Goal: Task Accomplishment & Management: Manage account settings

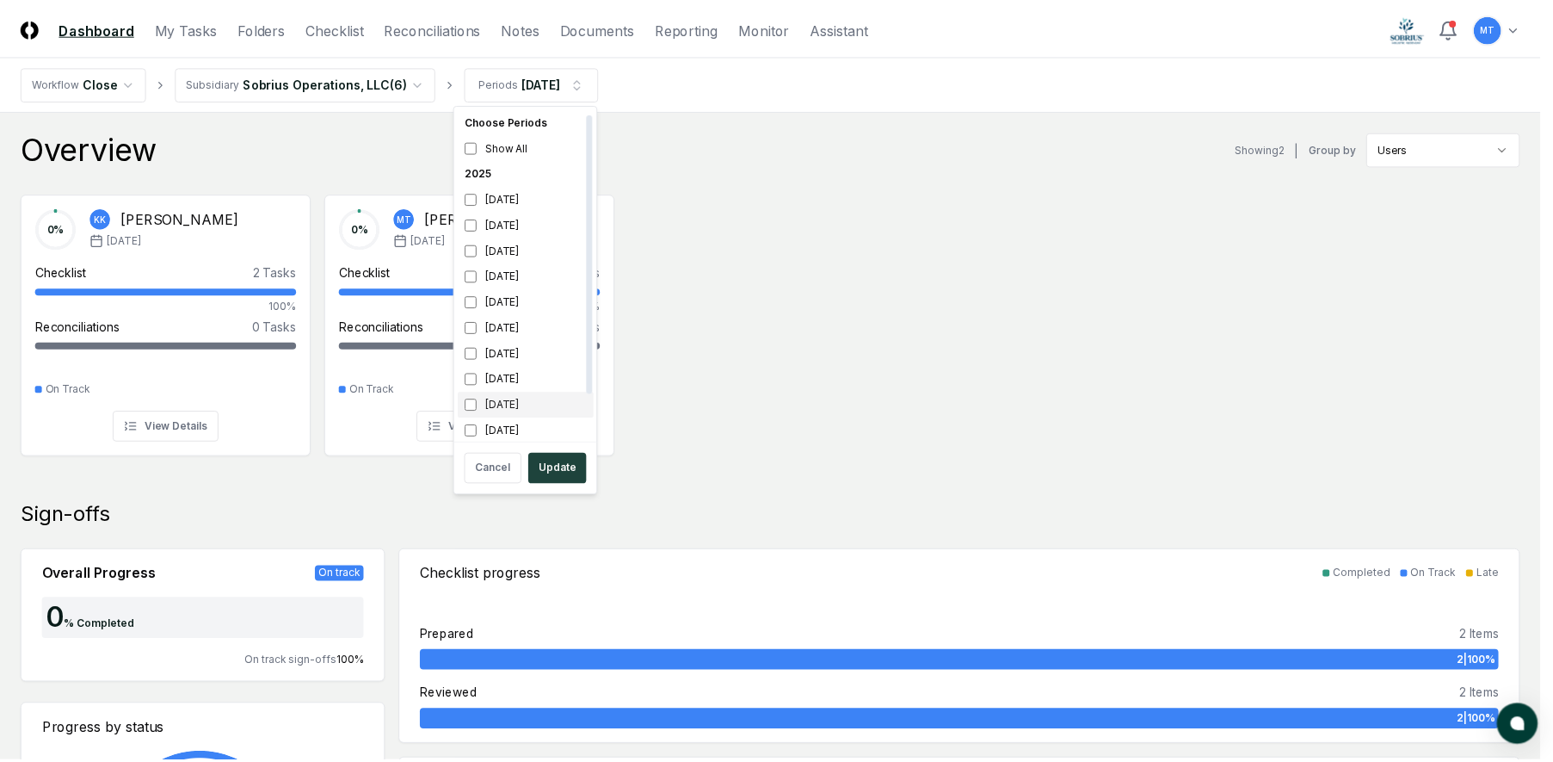
scroll to position [5, 0]
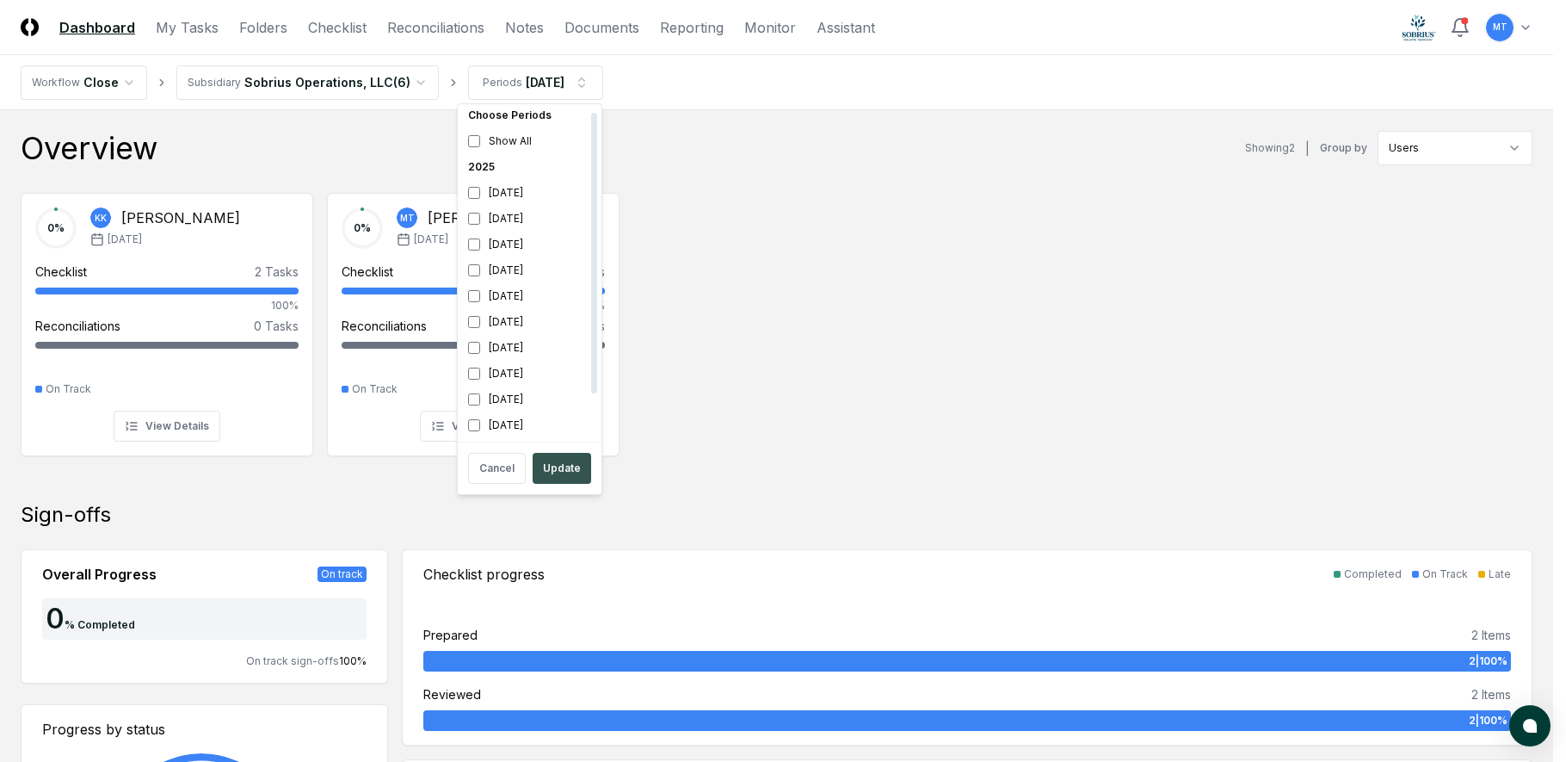
click at [582, 469] on button "Update" at bounding box center [562, 468] width 59 height 31
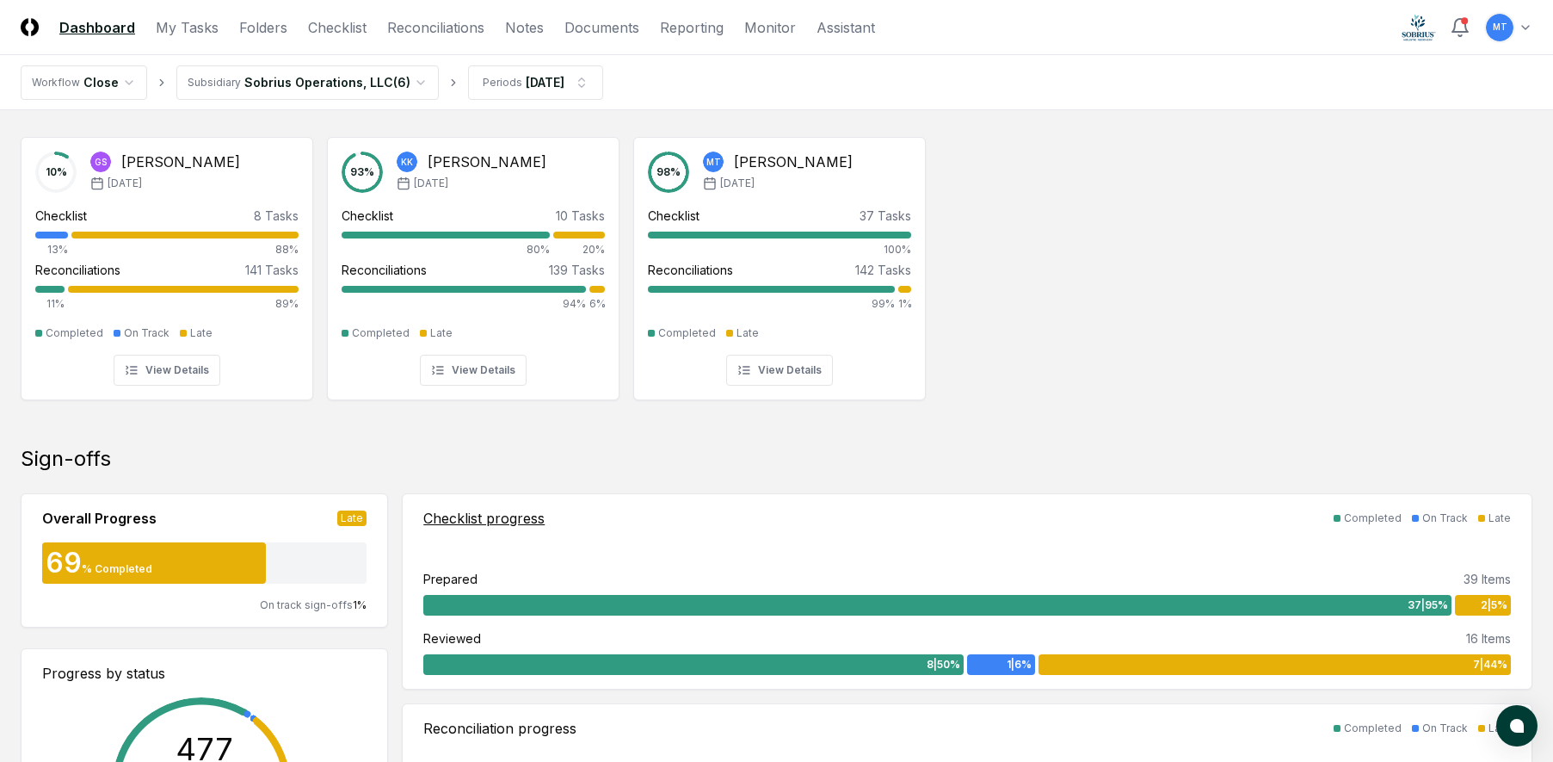
scroll to position [172, 0]
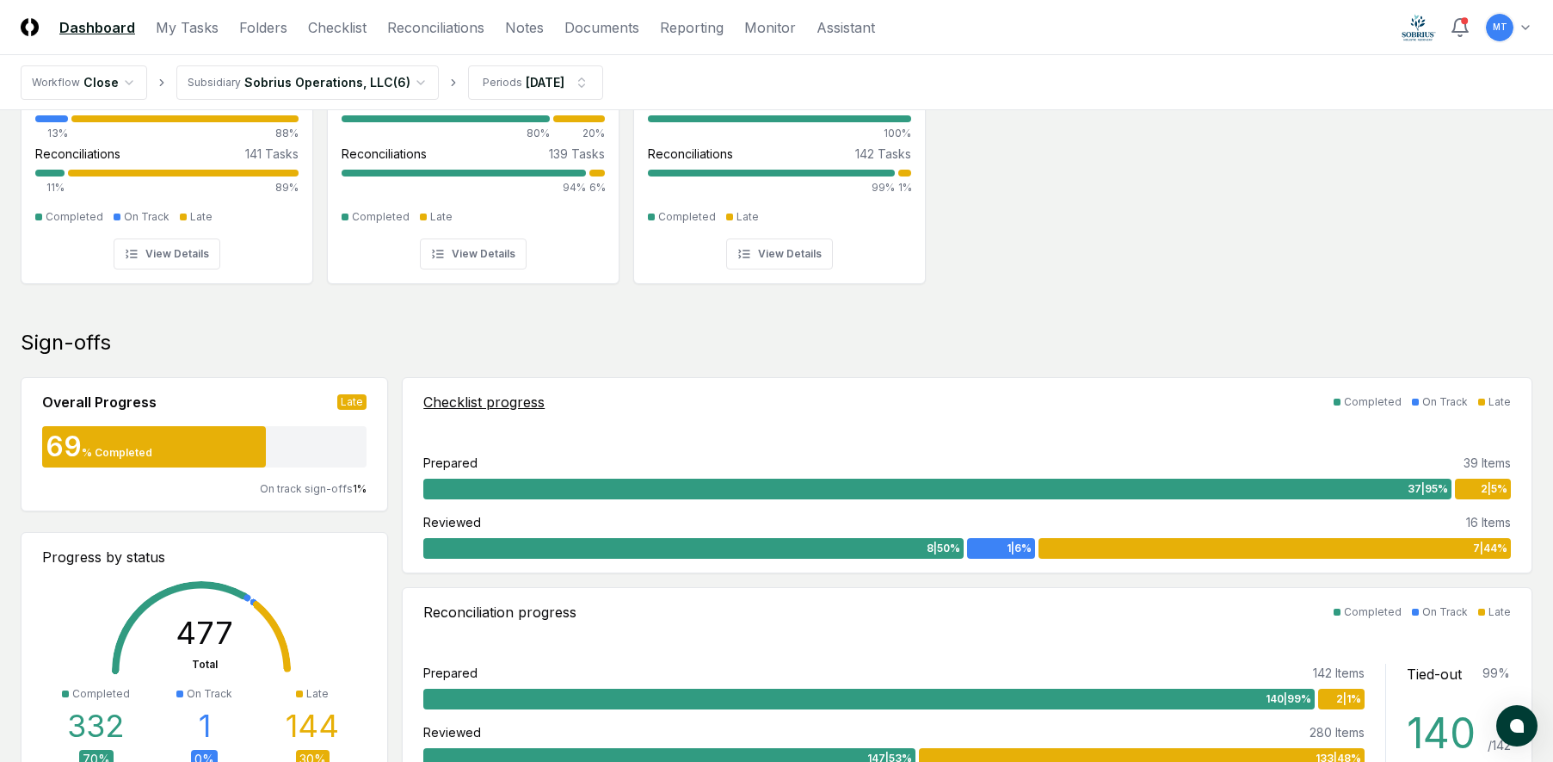
click at [1482, 485] on span "2 | 5 %" at bounding box center [1494, 488] width 27 height 15
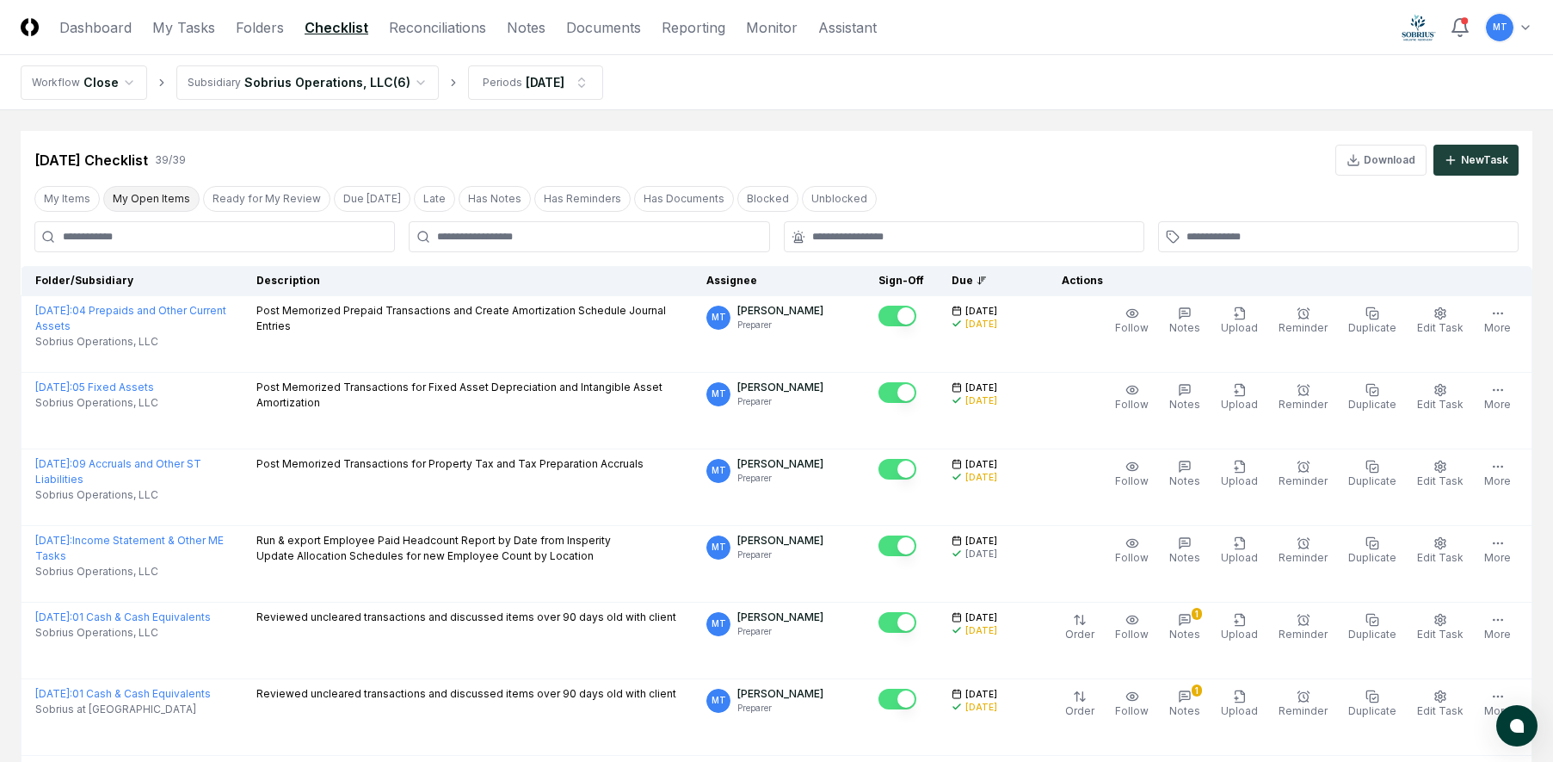
click at [144, 191] on button "My Open Items" at bounding box center [151, 199] width 96 height 26
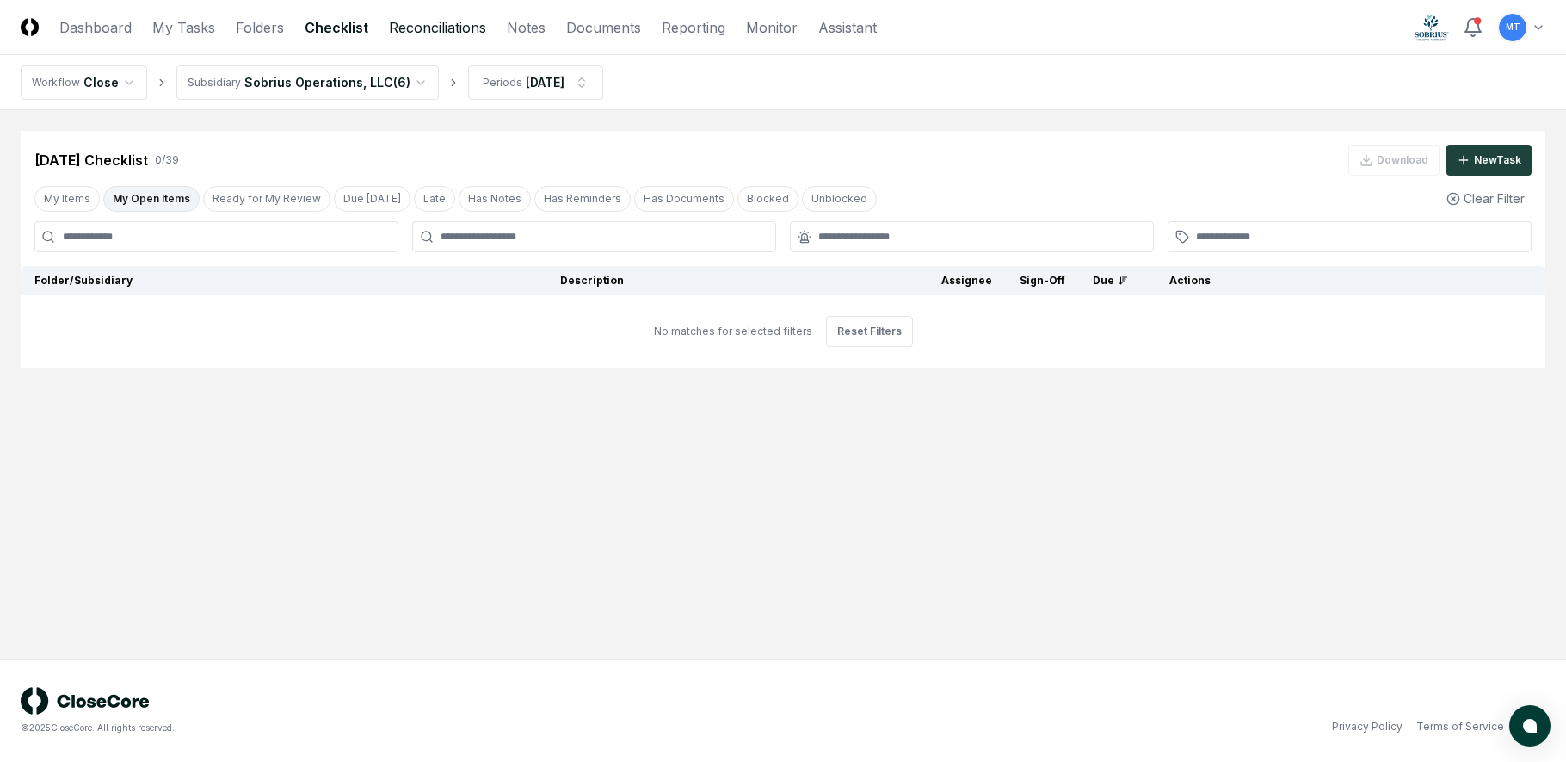
click at [416, 28] on link "Reconciliations" at bounding box center [437, 27] width 97 height 21
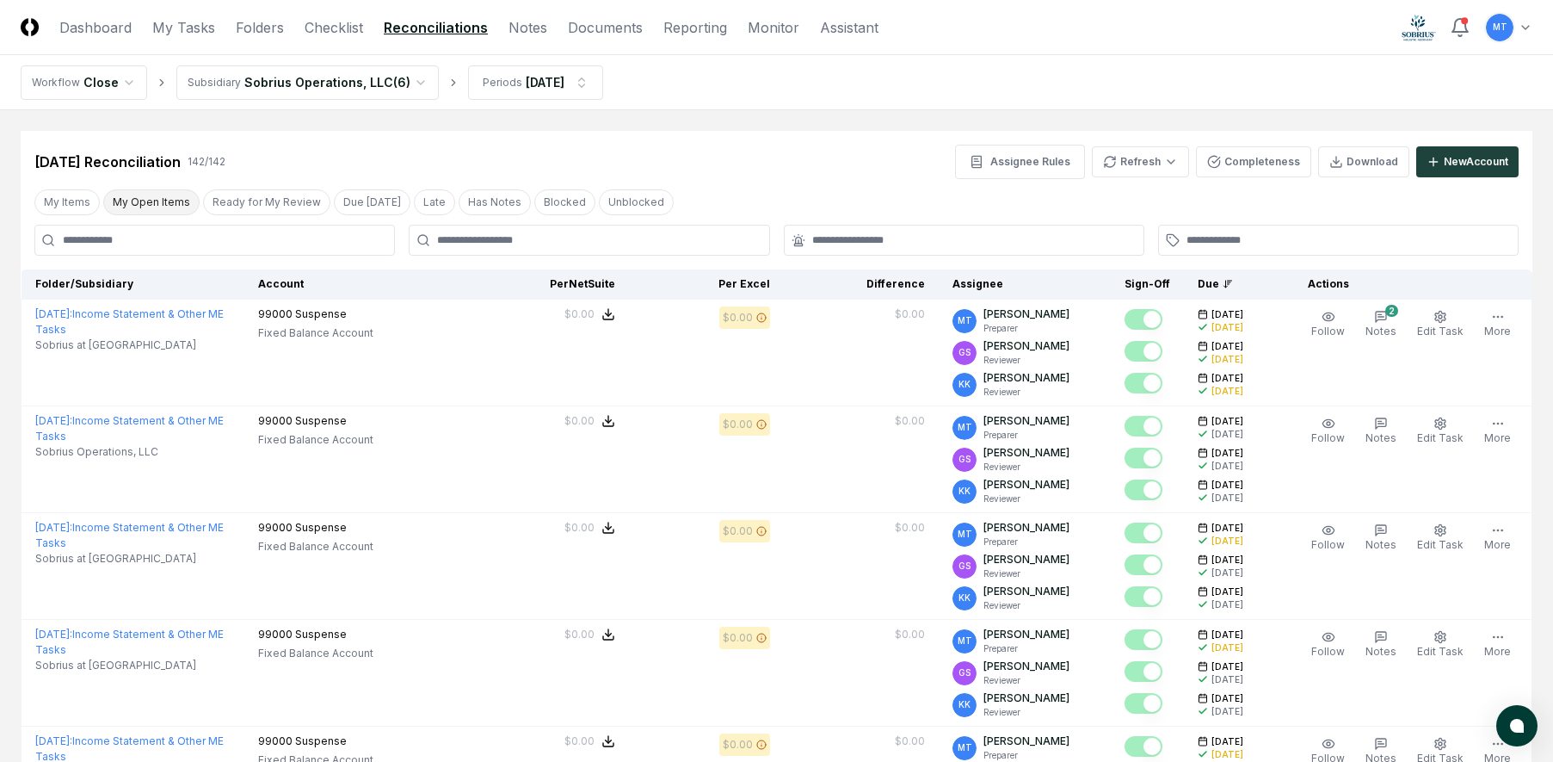
click at [159, 194] on button "My Open Items" at bounding box center [151, 202] width 96 height 26
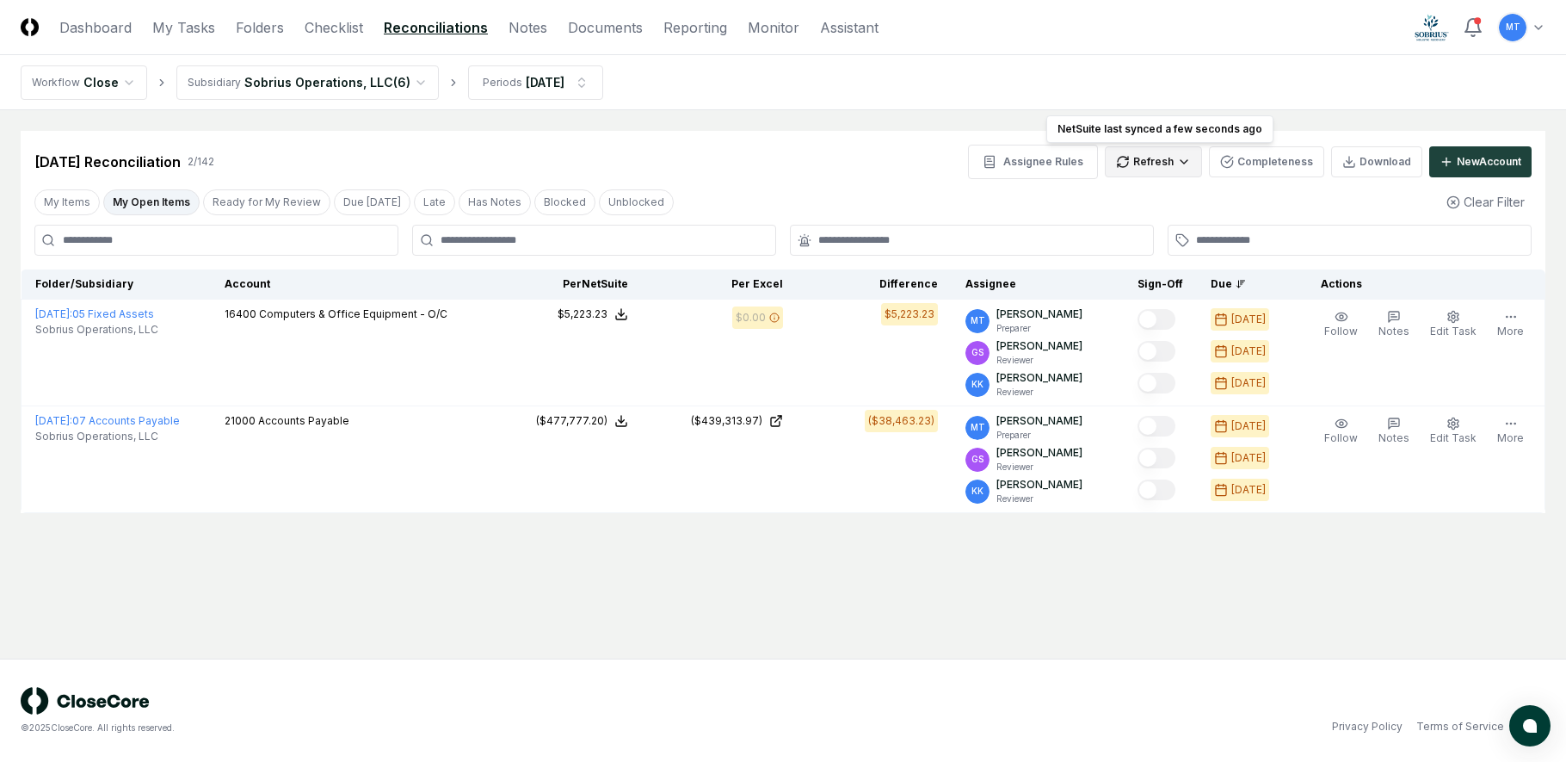
click at [1159, 161] on html "CloseCore Dashboard My Tasks Folders Checklist Reconciliations Notes Documents …" at bounding box center [783, 381] width 1566 height 762
click at [1165, 244] on div "All" at bounding box center [1158, 250] width 102 height 26
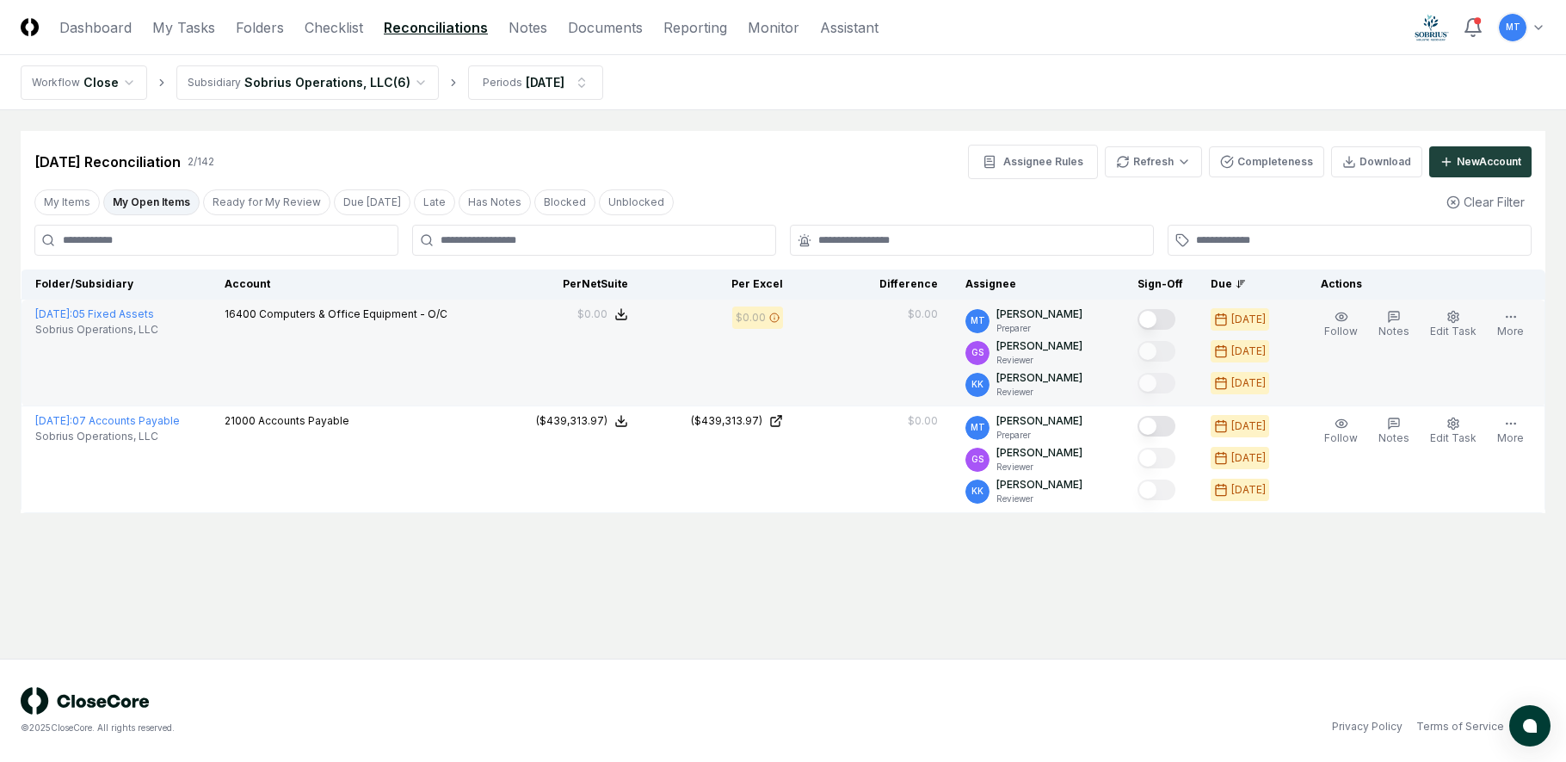
click at [1173, 318] on button "Mark complete" at bounding box center [1157, 319] width 38 height 21
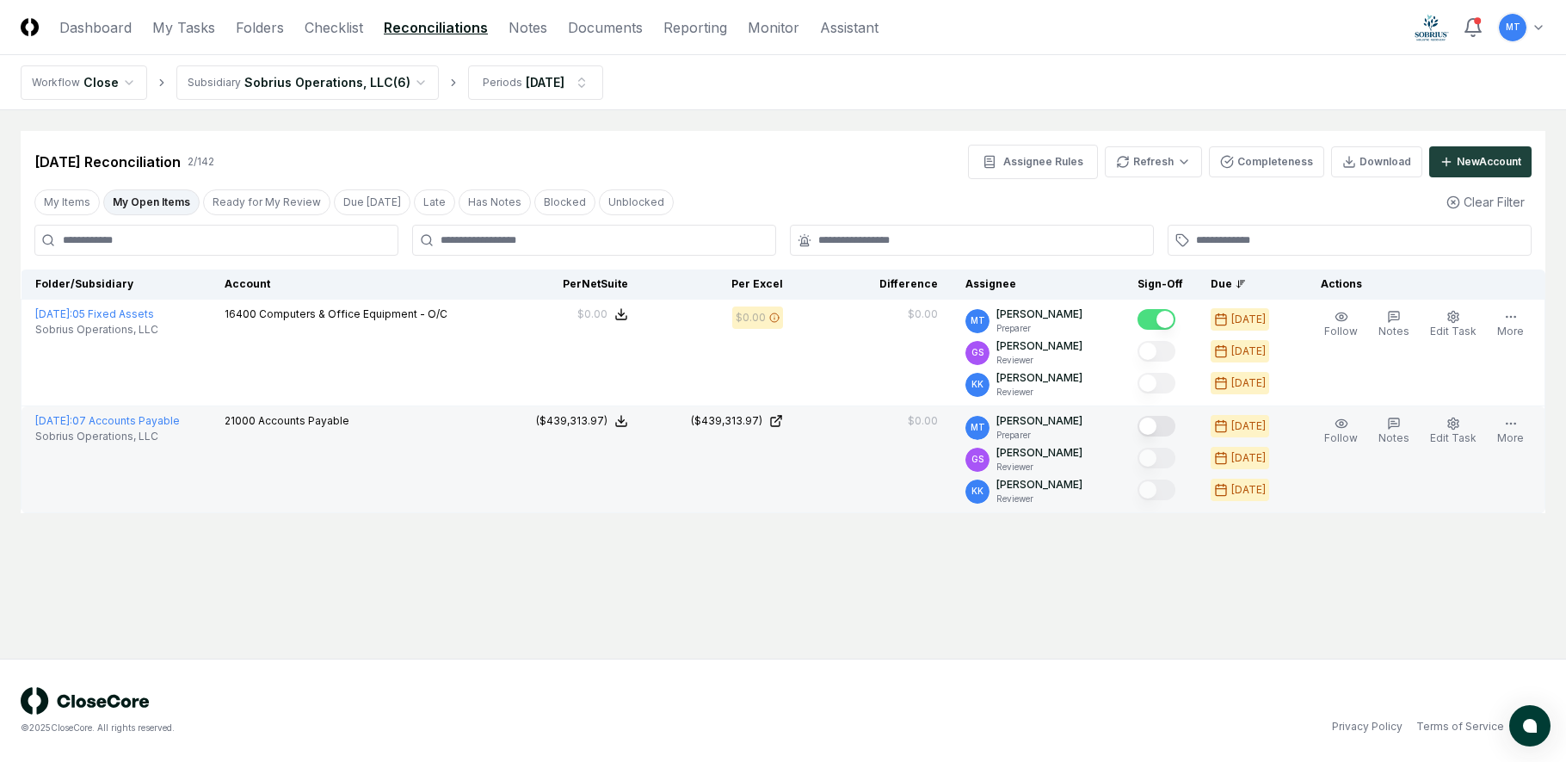
click at [1175, 424] on button "Mark complete" at bounding box center [1157, 426] width 38 height 21
click at [63, 27] on link "Dashboard" at bounding box center [95, 27] width 72 height 21
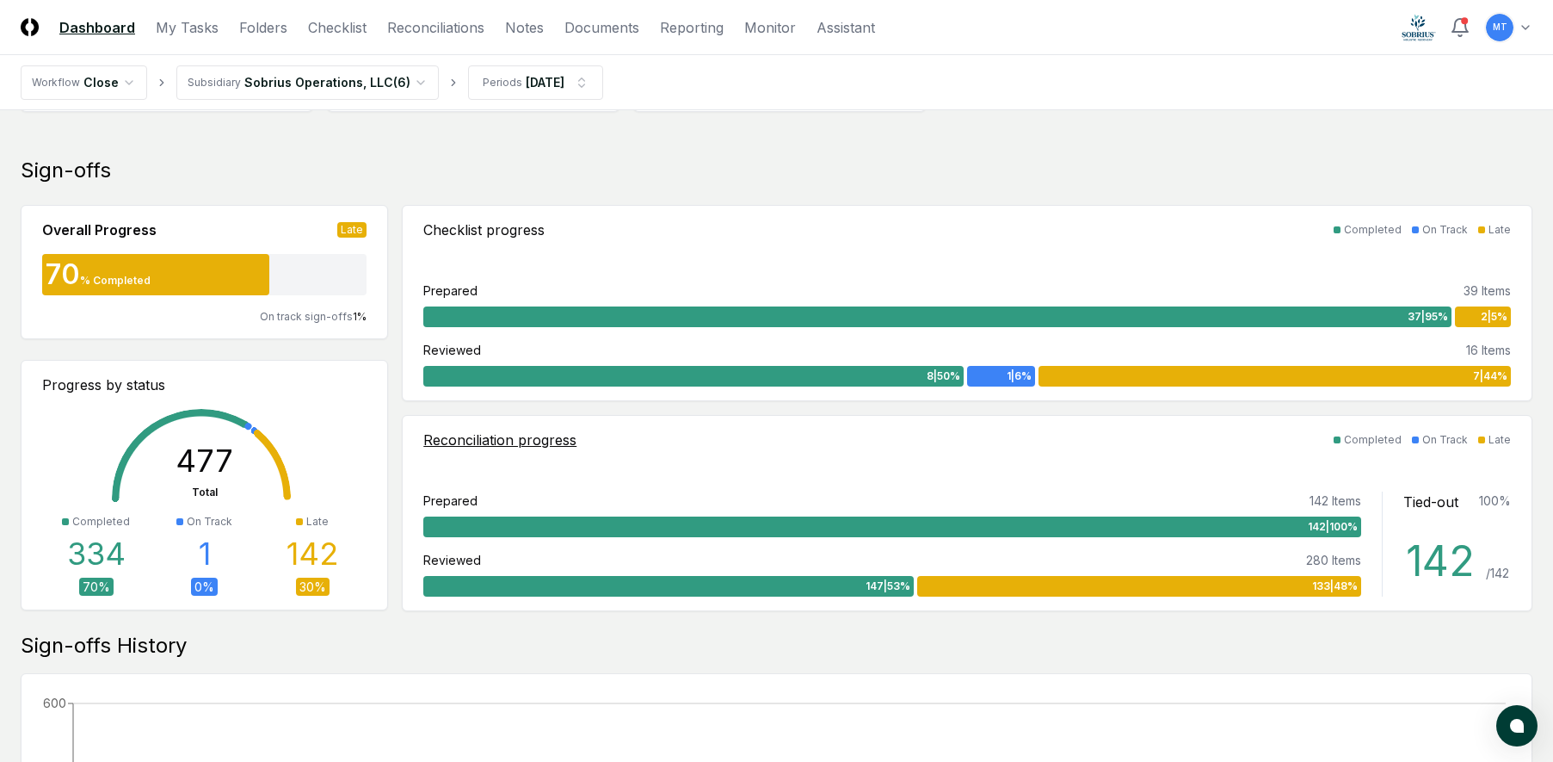
scroll to position [258, 0]
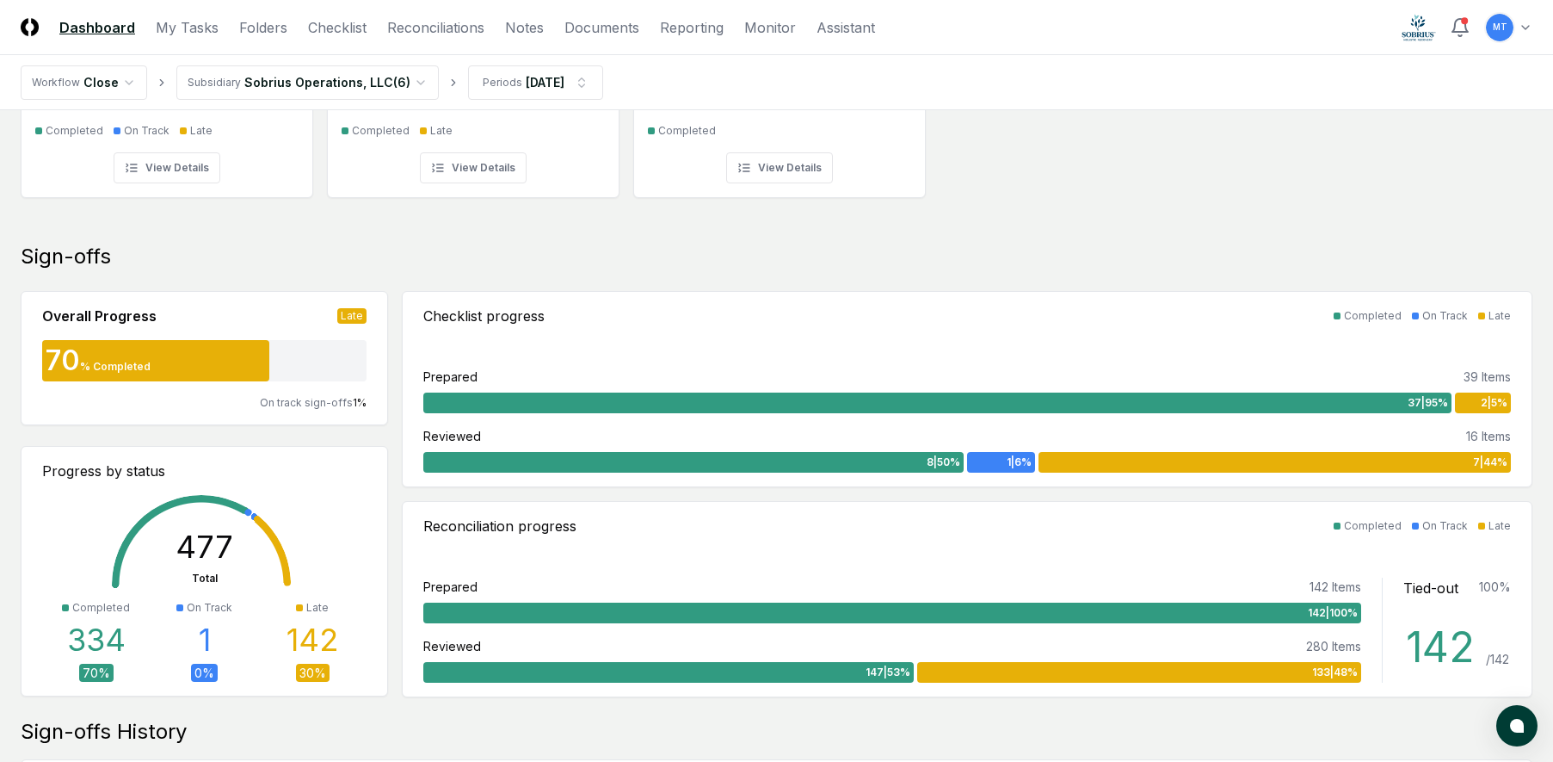
click at [1374, 200] on div "10 % GS [PERSON_NAME] [DATE] Checklist 8 Tasks 13% 88% Reconciliations 141 Task…" at bounding box center [776, 64] width 1553 height 287
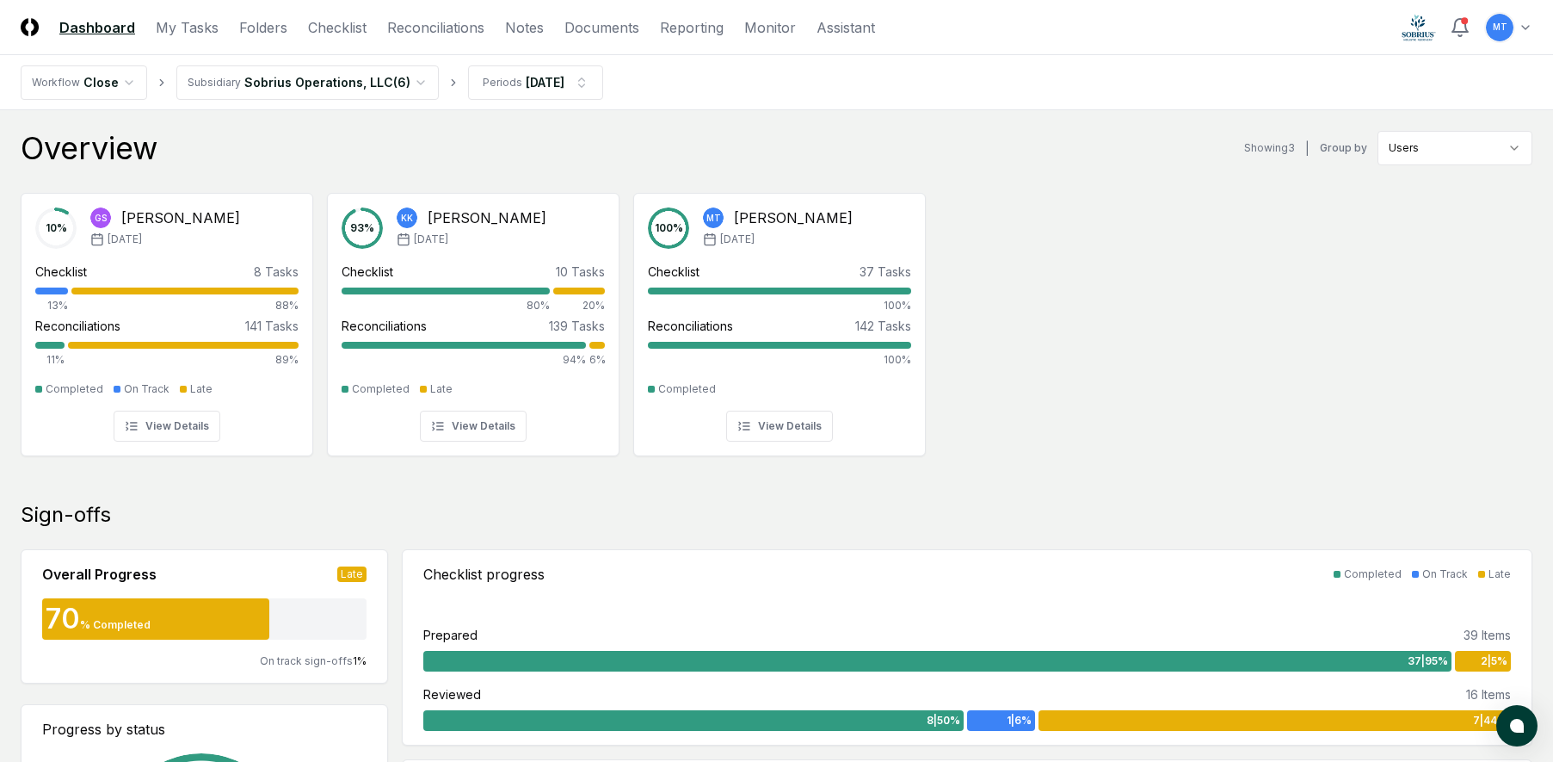
click at [1113, 361] on div "10 % GS [PERSON_NAME] [DATE] Checklist 8 Tasks 13% 88% Reconciliations 141 Task…" at bounding box center [776, 322] width 1553 height 287
